Goal: Task Accomplishment & Management: Manage account settings

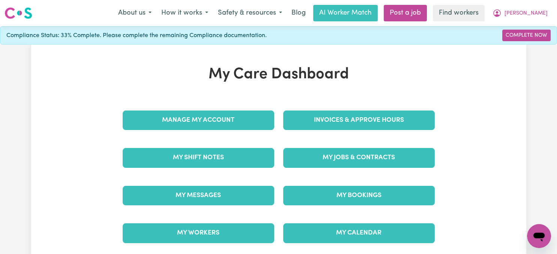
click at [334, 119] on link "Invoices & Approve Hours" at bounding box center [359, 121] width 152 height 20
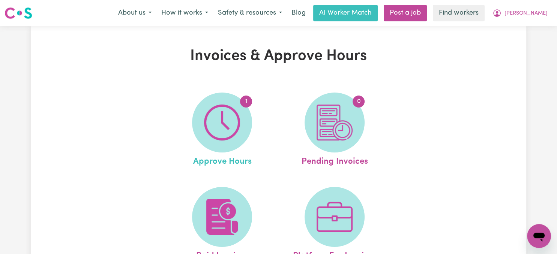
click at [213, 162] on span "Approve Hours" at bounding box center [222, 161] width 59 height 16
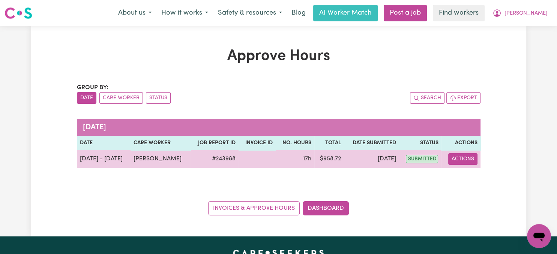
click at [454, 161] on button "Actions" at bounding box center [462, 159] width 29 height 12
click at [466, 175] on link "View Job Report" at bounding box center [482, 176] width 64 height 15
select select "pm"
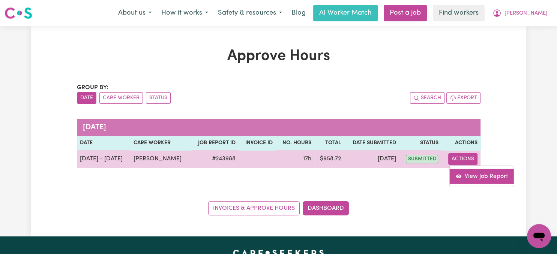
select select "pm"
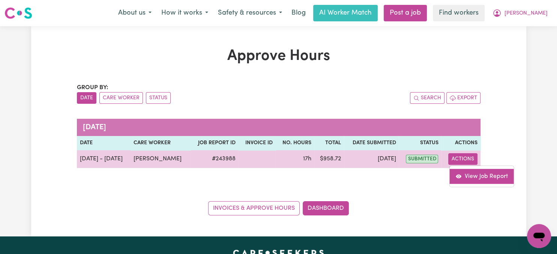
select select "pm"
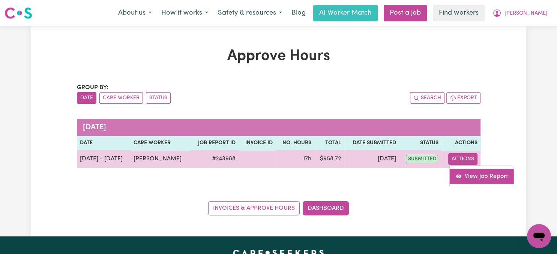
select select "pm"
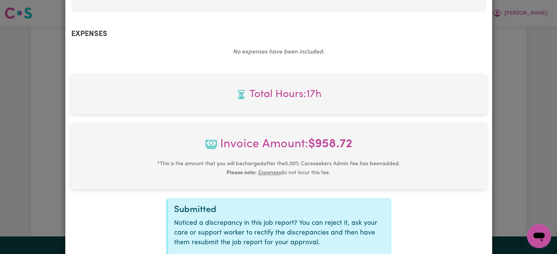
scroll to position [976, 0]
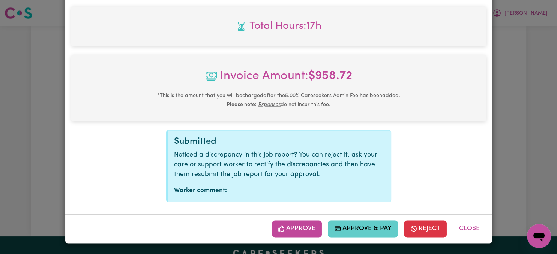
click at [384, 230] on button "Approve & Pay" at bounding box center [363, 229] width 70 height 17
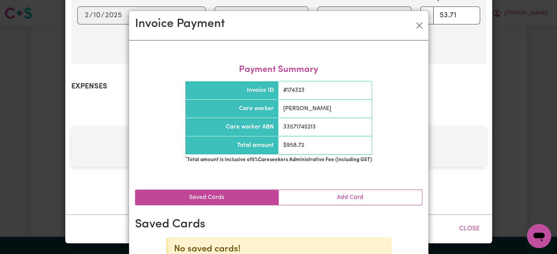
scroll to position [855, 0]
